Goal: Check status

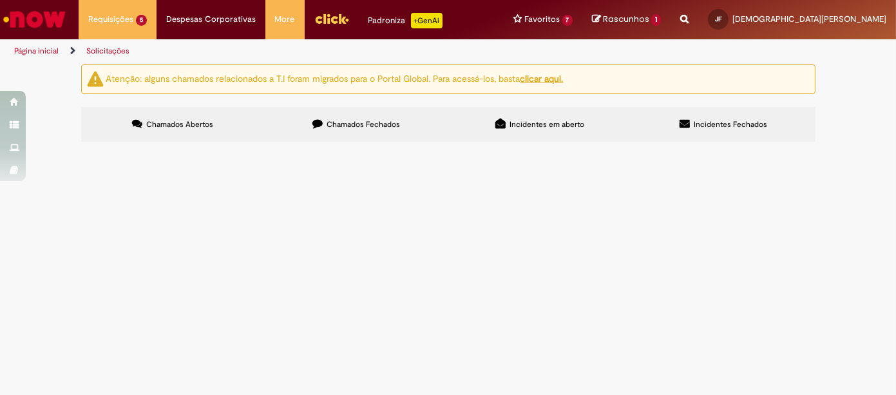
click at [0, 0] on span "EFFIE_PAG PARTE AMBEV_PROD CRIATIVIDADE" at bounding box center [0, 0] width 0 height 0
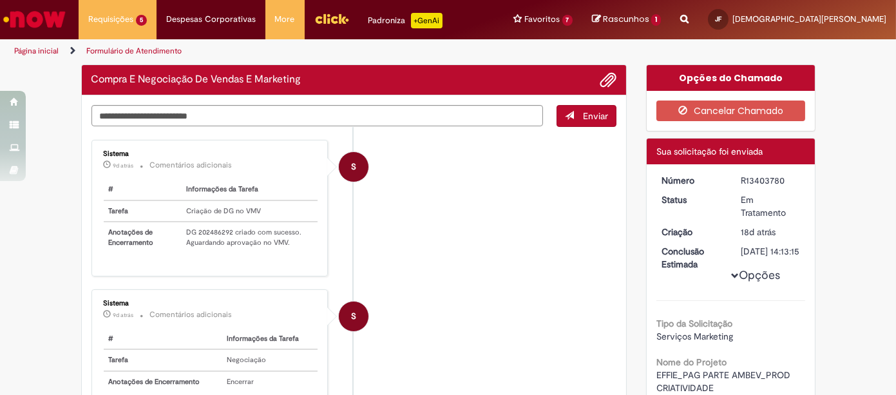
click at [217, 228] on td "DG 202486292 criado com sucesso. Aguardando aprovação no VMV." at bounding box center [249, 237] width 137 height 31
click at [217, 228] on div "Sistema 9d atrás 9 dias atrás Comentários adicionais # Informações da Tarefa Ta…" at bounding box center [209, 208] width 229 height 129
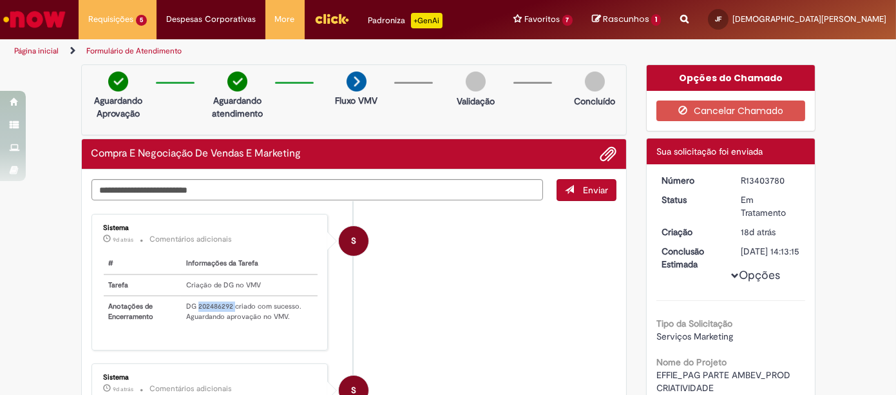
copy td "202486292"
click at [32, 18] on img "Ir para a Homepage" at bounding box center [34, 19] width 66 height 26
